Goal: Task Accomplishment & Management: Use online tool/utility

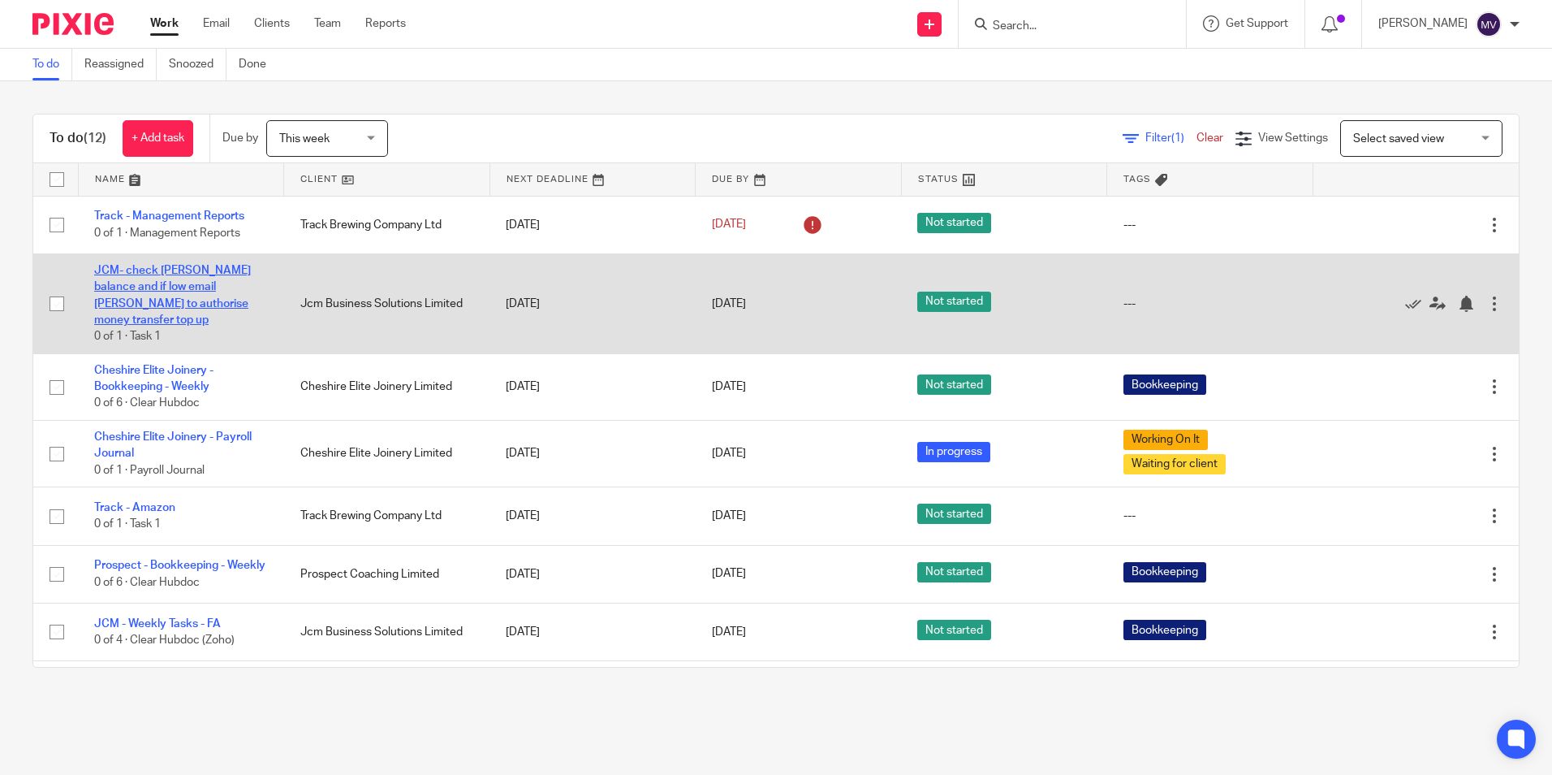
click at [150, 288] on link "JCM- check [PERSON_NAME] balance and if low email [PERSON_NAME] to authorise mo…" at bounding box center [172, 295] width 157 height 61
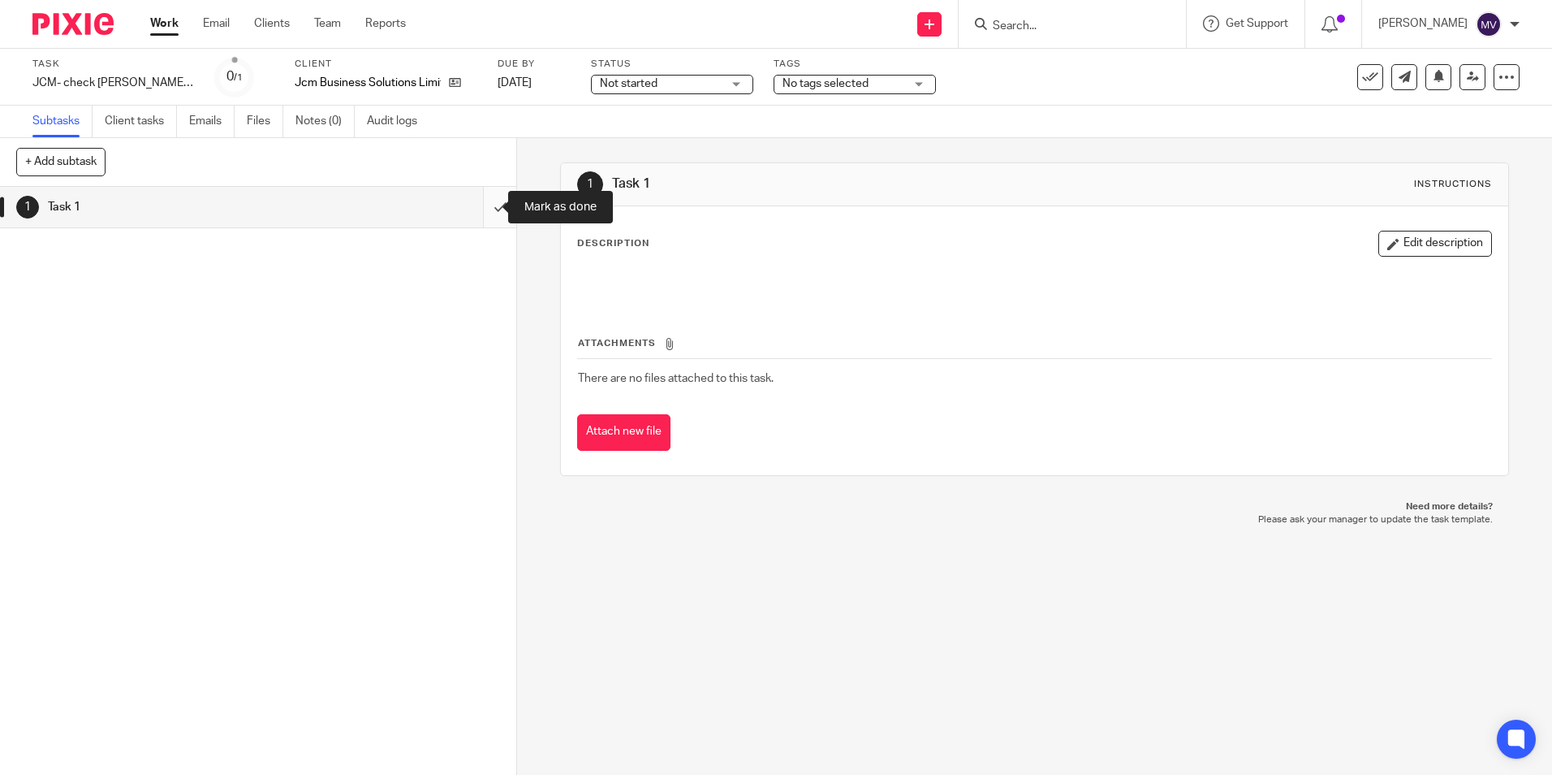
click at [476, 206] on input "submit" at bounding box center [258, 207] width 516 height 41
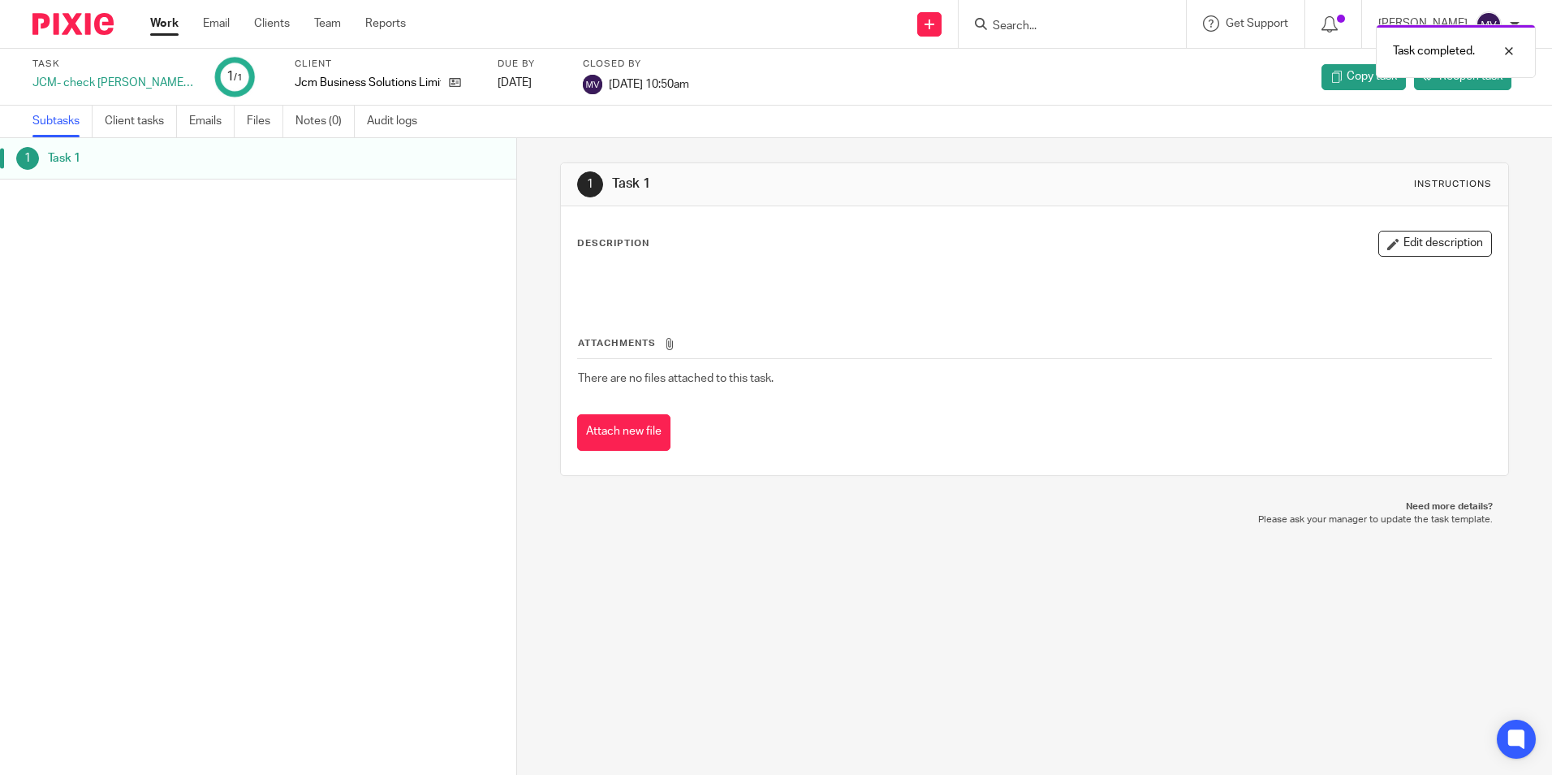
click at [169, 22] on link "Work" at bounding box center [164, 23] width 28 height 16
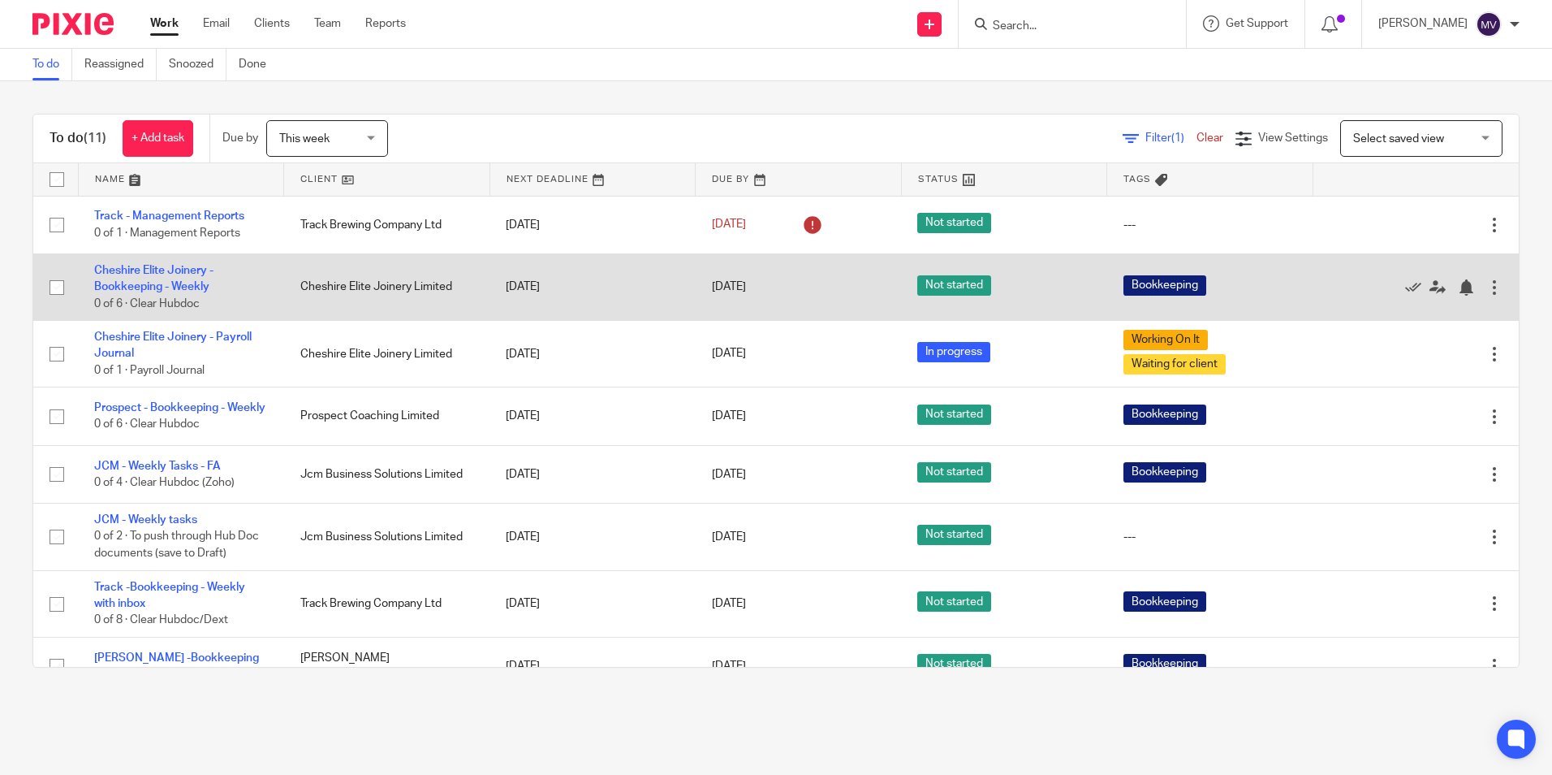
scroll to position [81, 0]
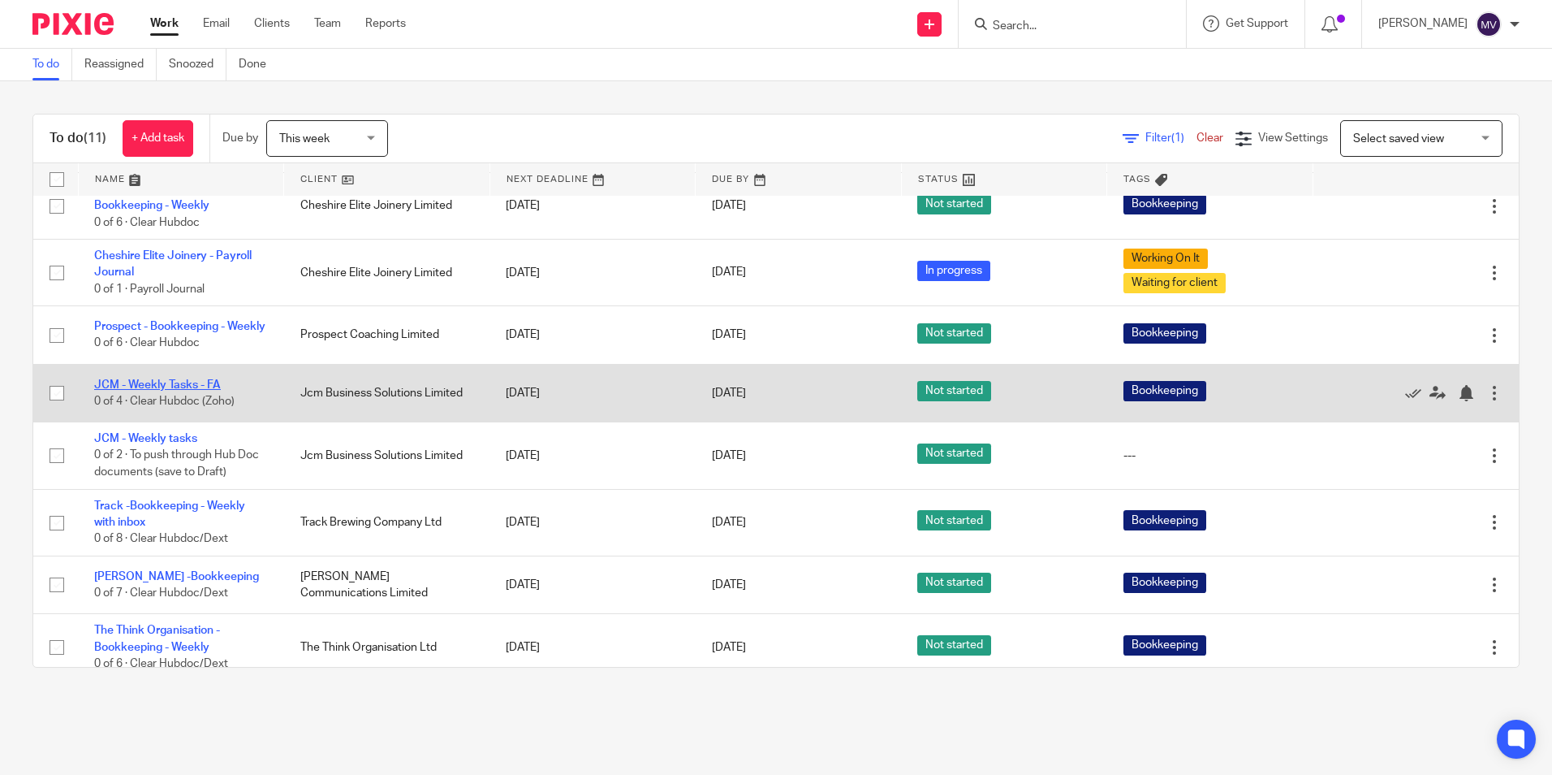
click at [172, 391] on link "JCM - Weekly Tasks - FA" at bounding box center [157, 384] width 127 height 11
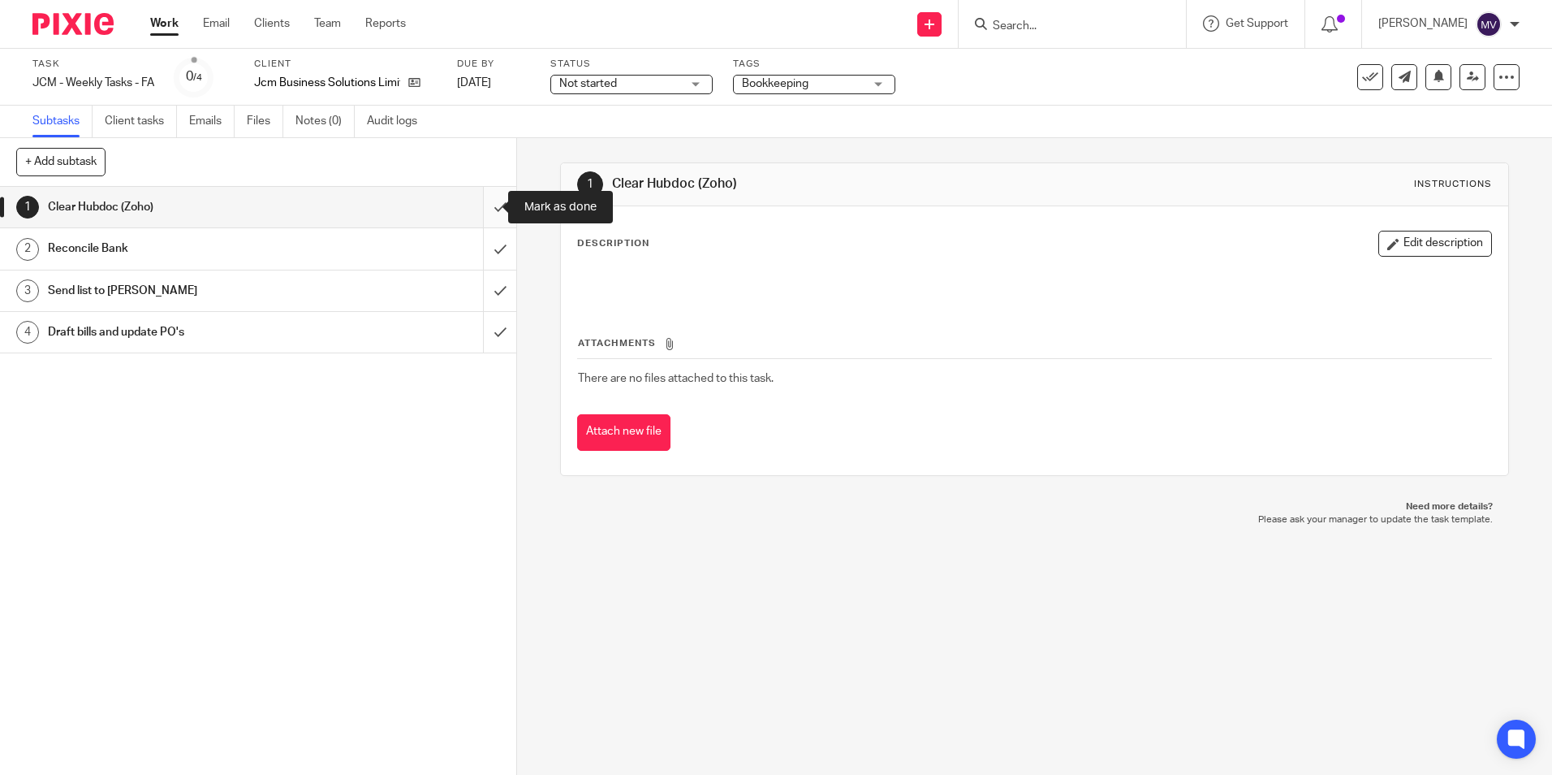
click at [477, 211] on input "submit" at bounding box center [258, 207] width 516 height 41
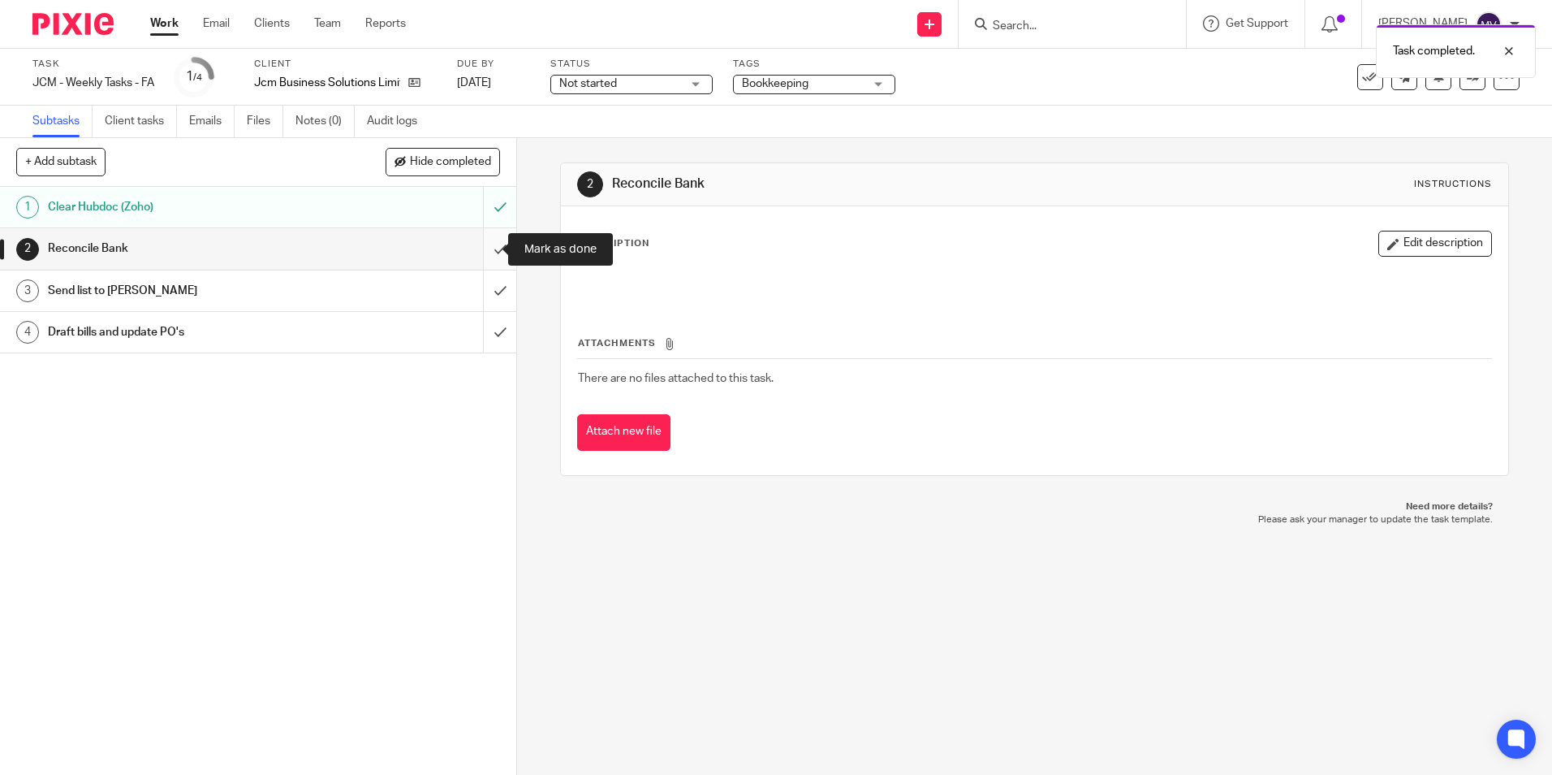
click at [487, 248] on input "submit" at bounding box center [258, 248] width 516 height 41
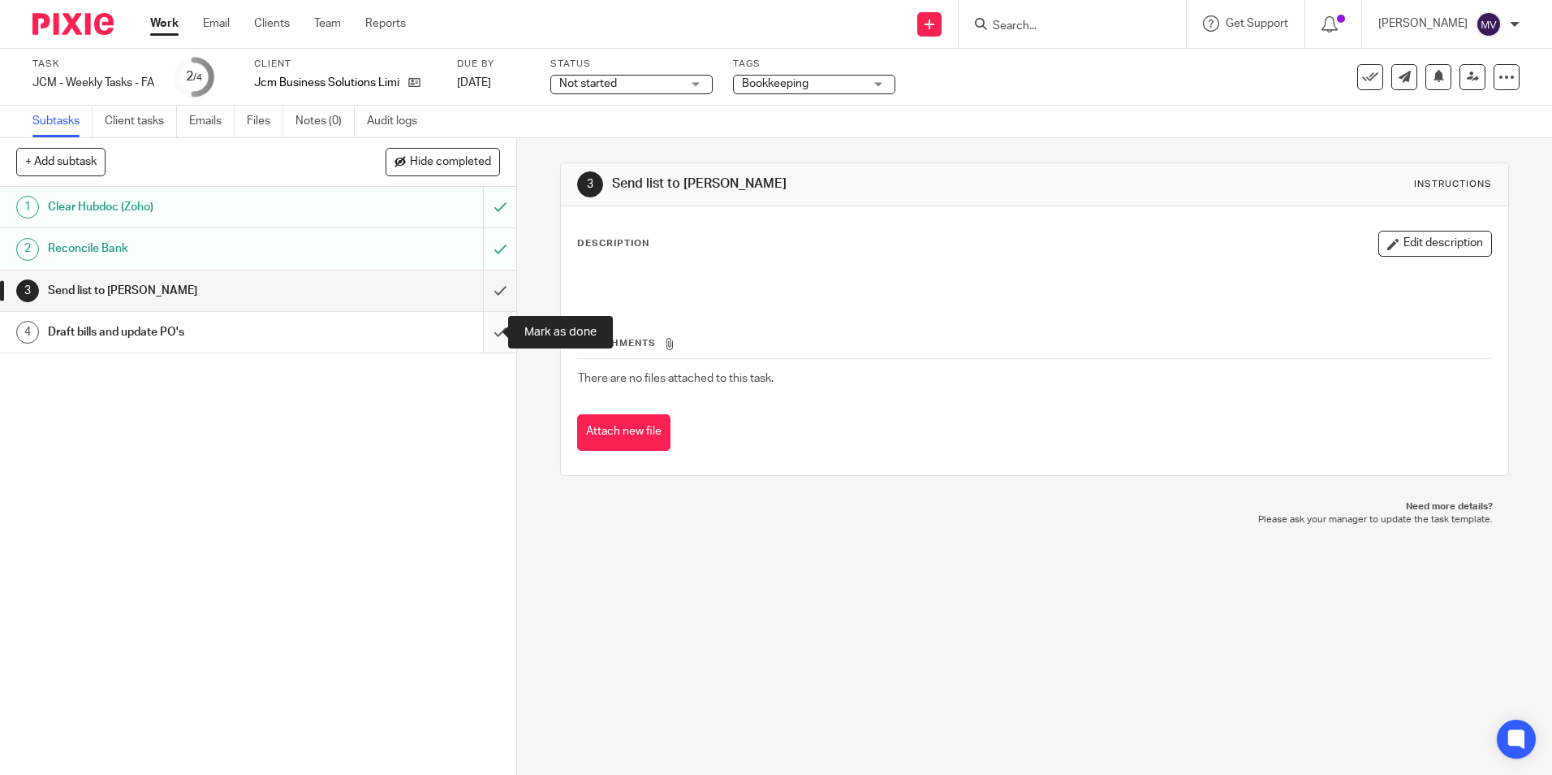
click at [482, 333] on input "submit" at bounding box center [258, 332] width 516 height 41
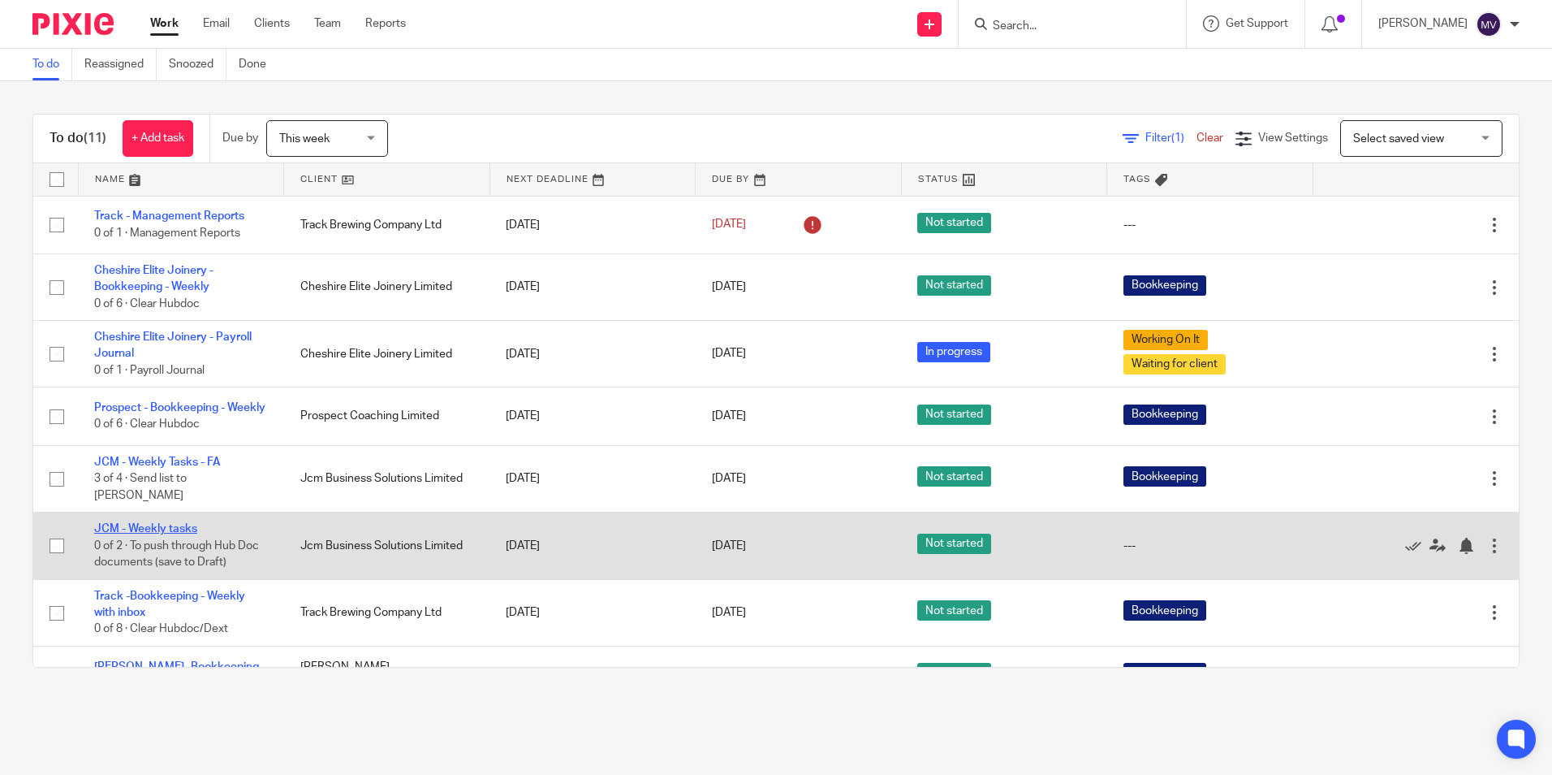
click at [184, 528] on link "JCM - Weekly tasks" at bounding box center [145, 528] width 103 height 11
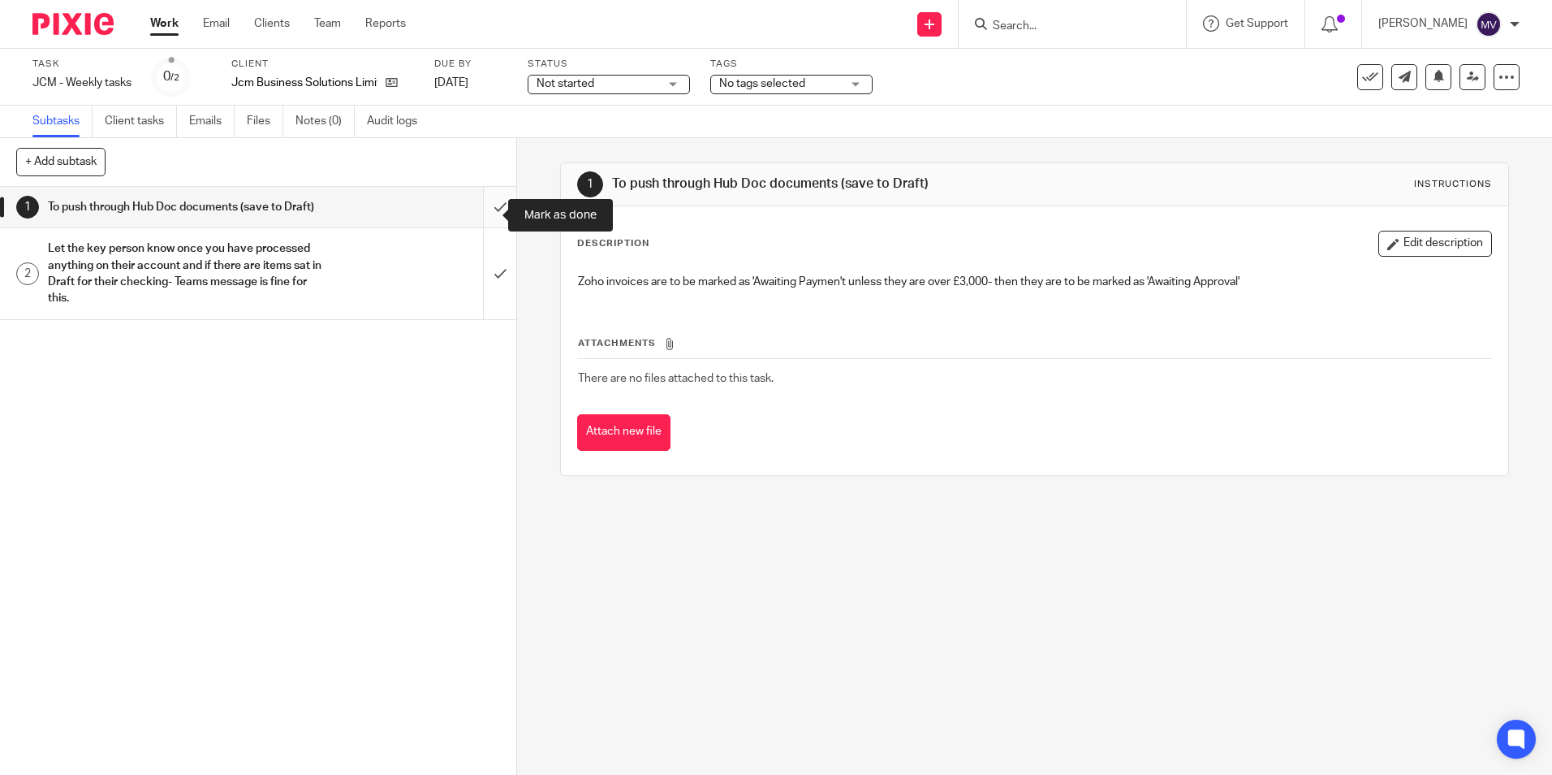
click at [481, 214] on input "submit" at bounding box center [258, 207] width 516 height 41
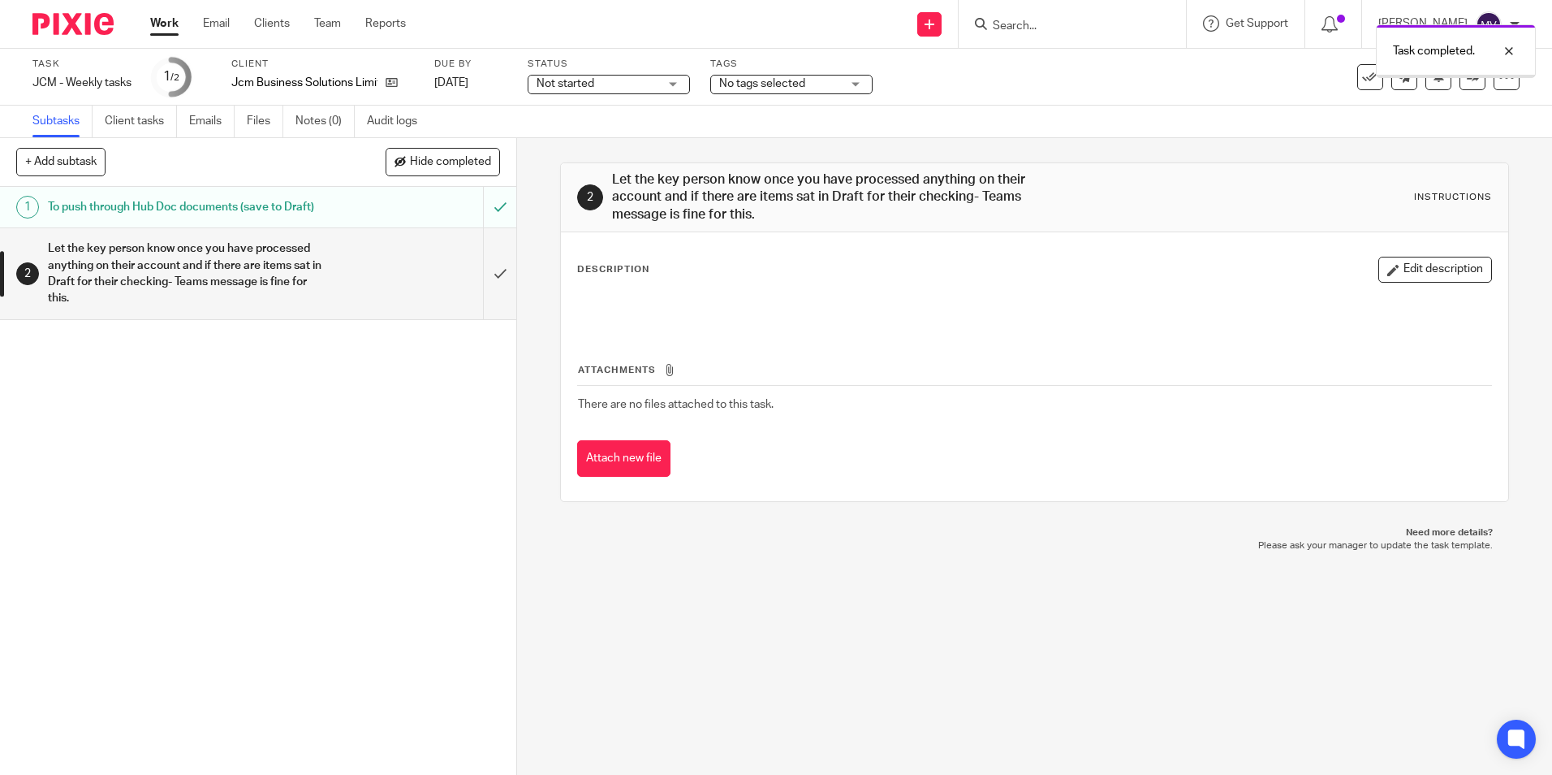
click at [477, 294] on input "submit" at bounding box center [258, 273] width 516 height 90
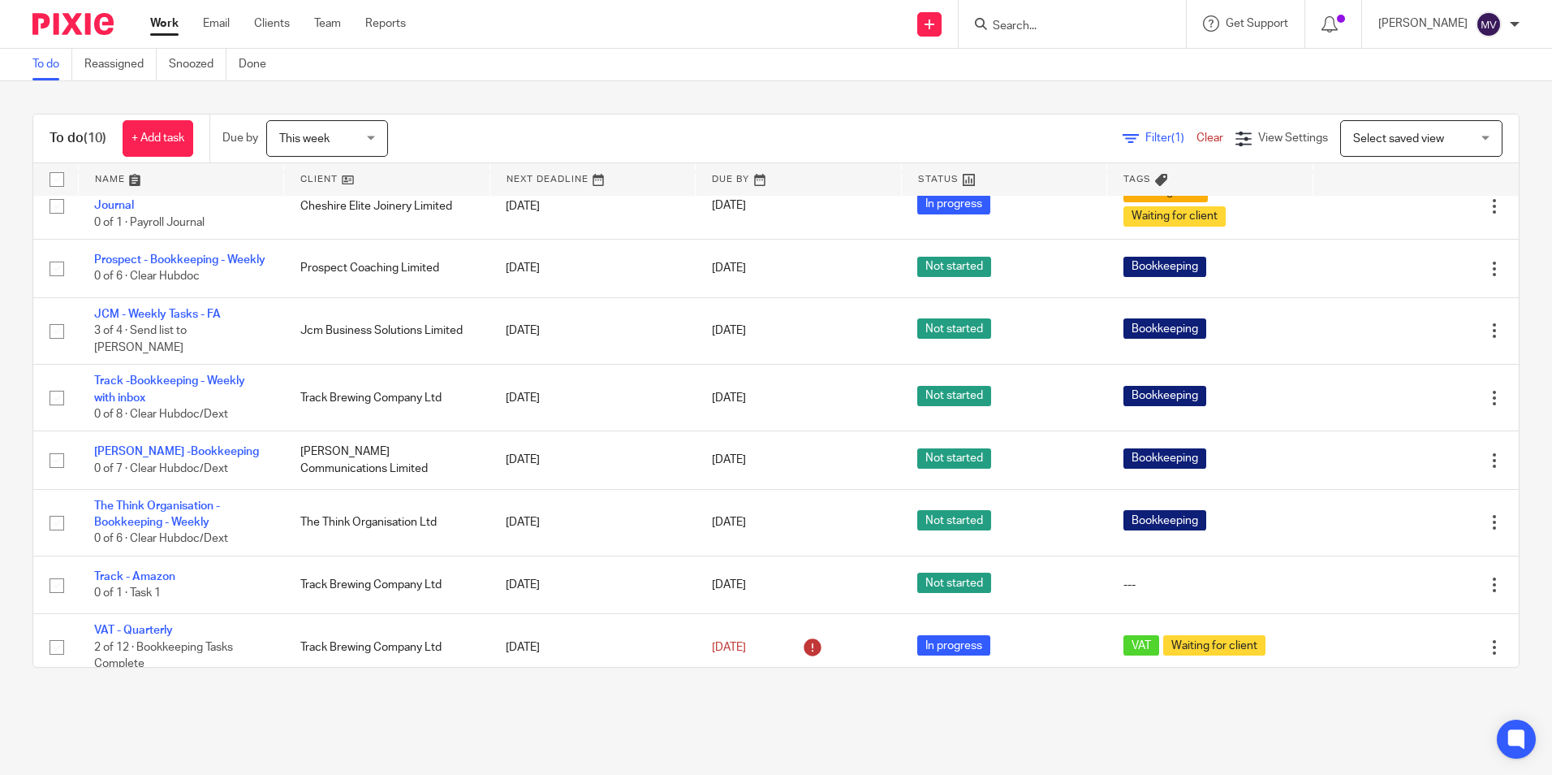
scroll to position [162, 0]
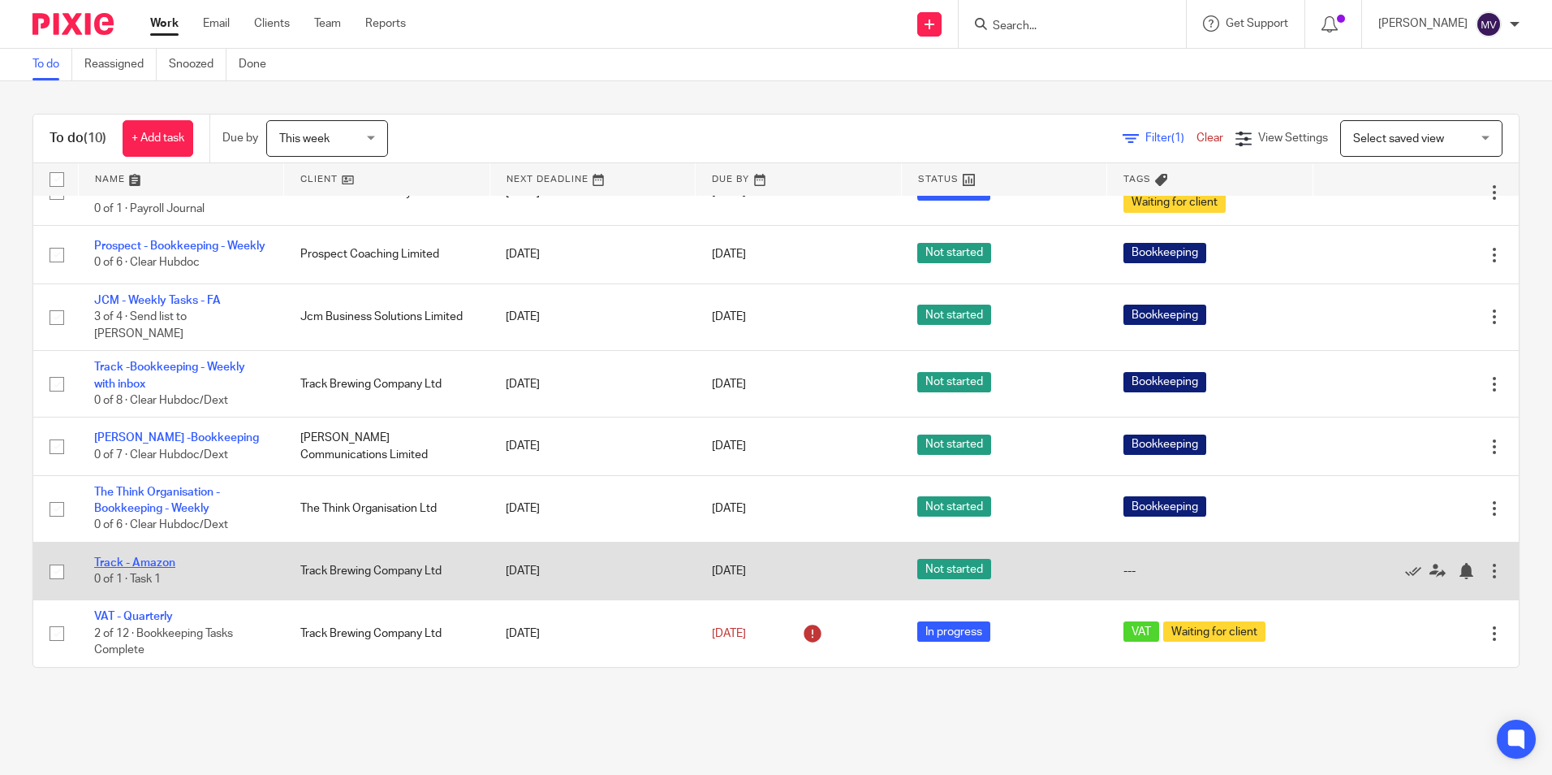
click at [148, 563] on link "Track - Amazon" at bounding box center [134, 562] width 81 height 11
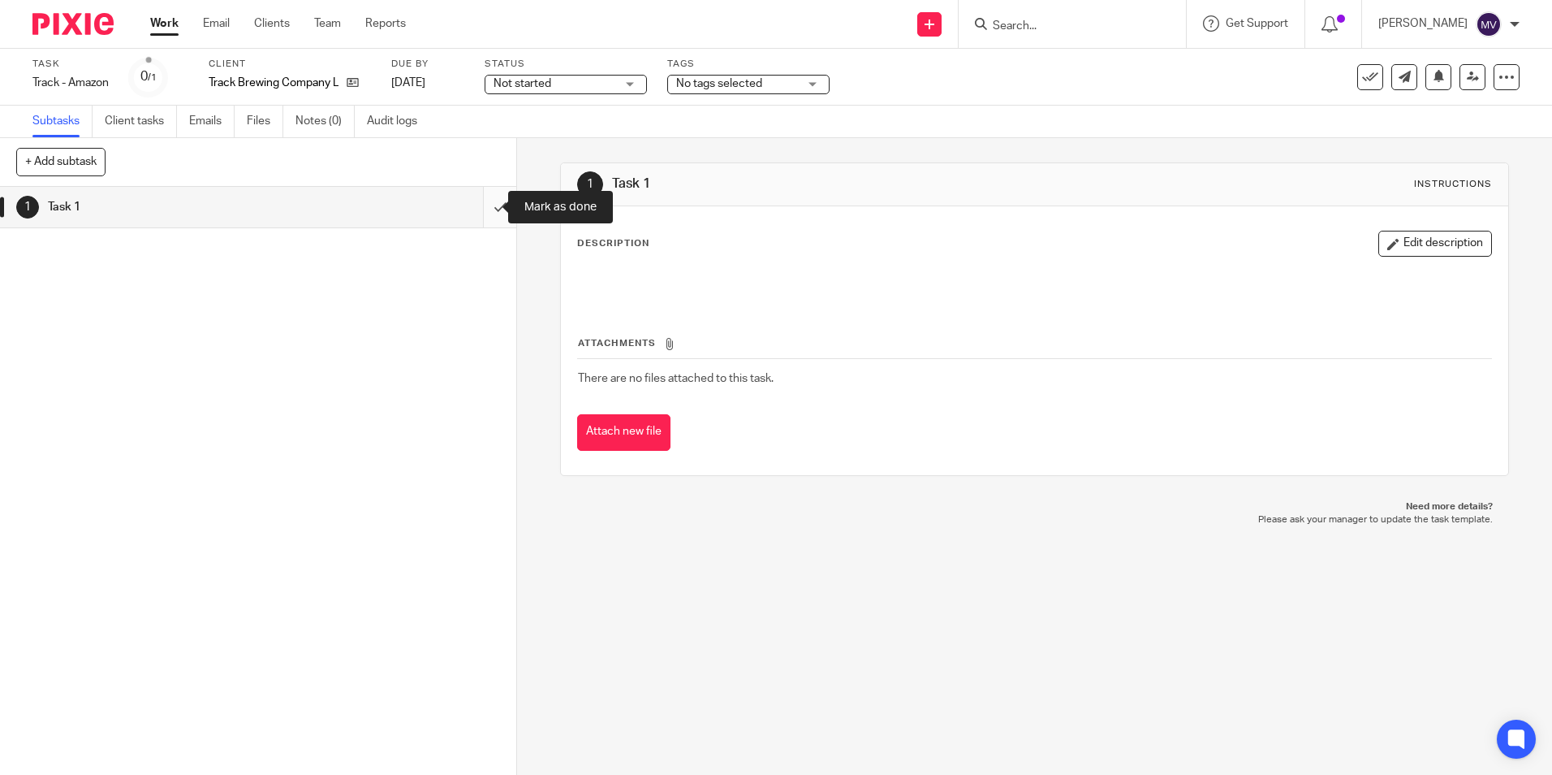
click at [477, 214] on input "submit" at bounding box center [258, 207] width 516 height 41
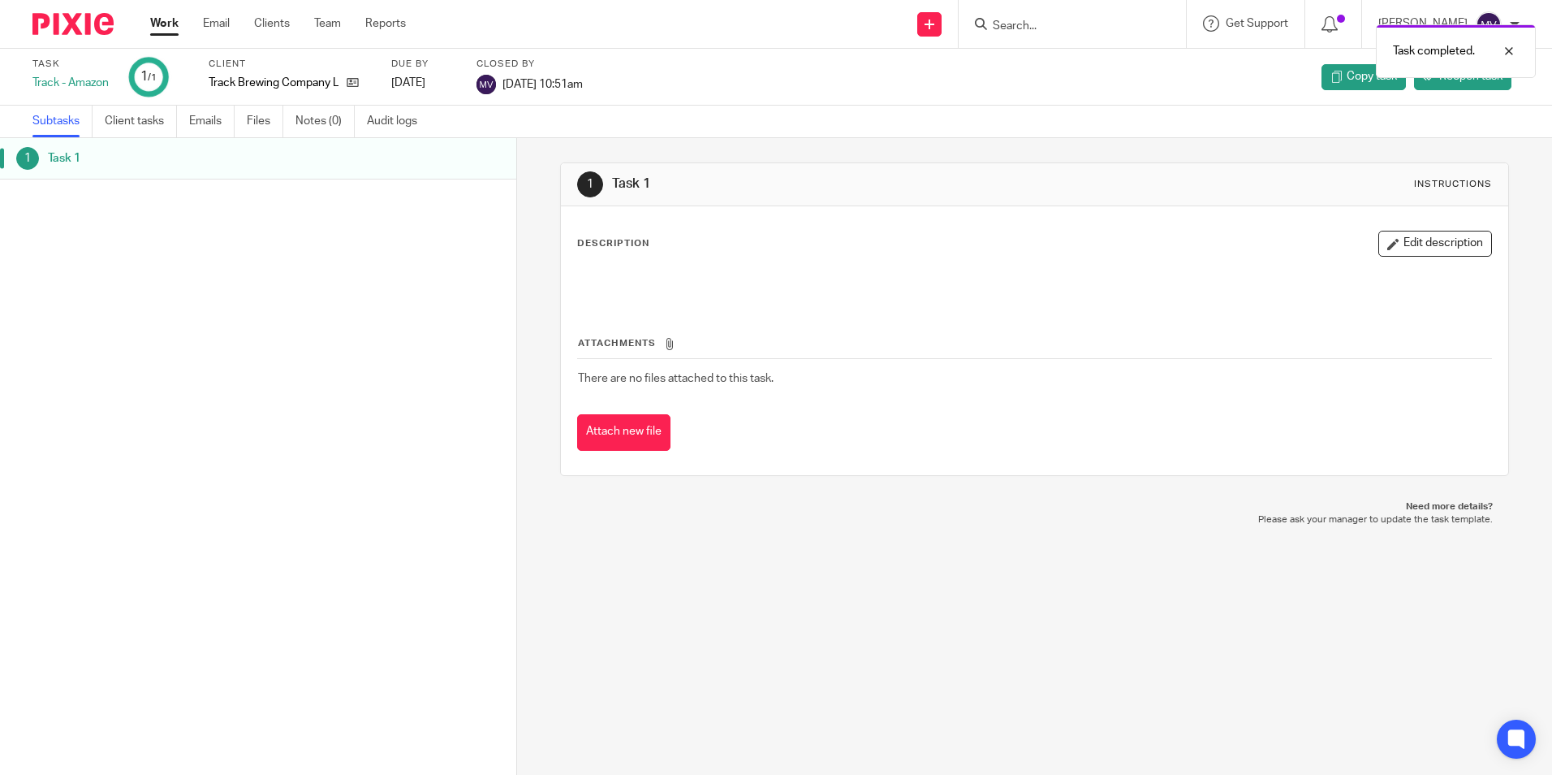
click at [166, 20] on link "Work" at bounding box center [164, 23] width 28 height 16
